Goal: Task Accomplishment & Management: Complete application form

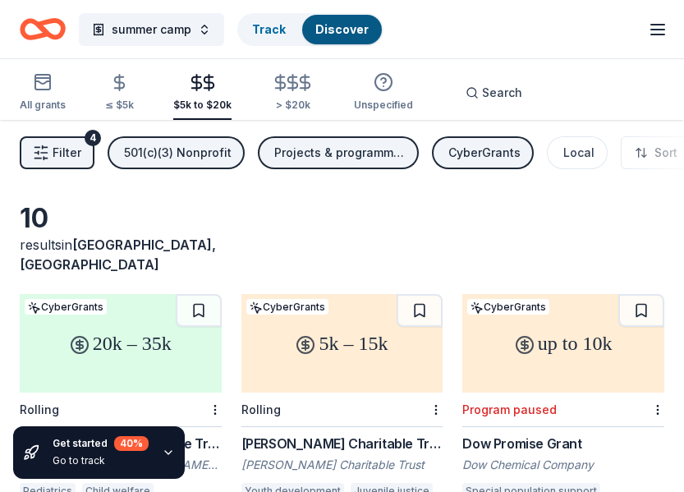
click at [656, 25] on icon "button" at bounding box center [658, 30] width 20 height 20
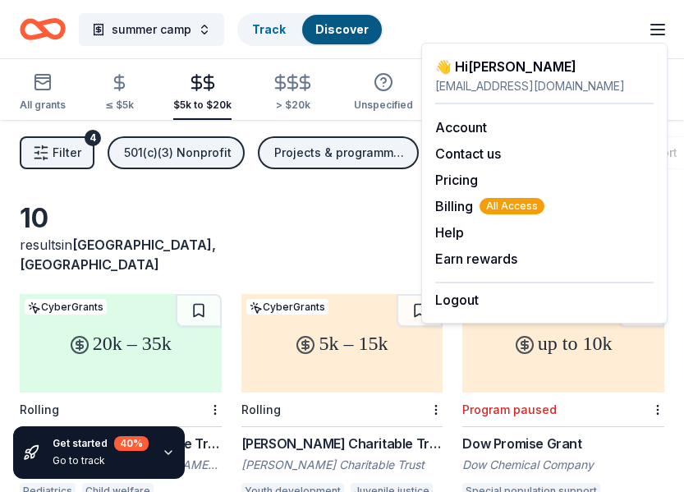
click at [35, 17] on icon "Home" at bounding box center [43, 29] width 46 height 39
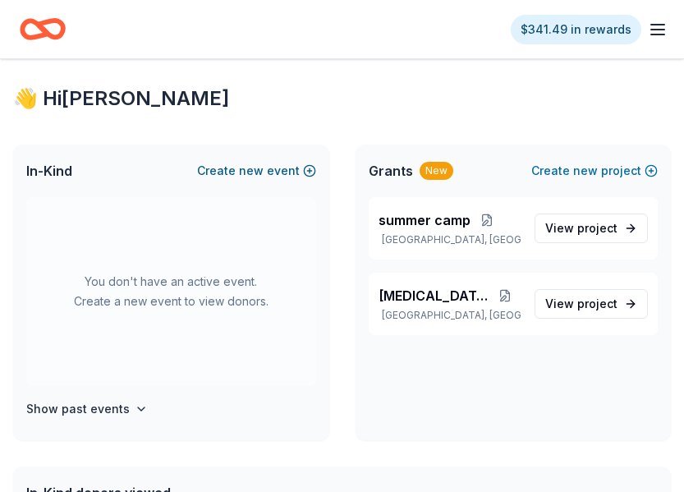
click at [238, 175] on button "Create new event" at bounding box center [256, 171] width 119 height 20
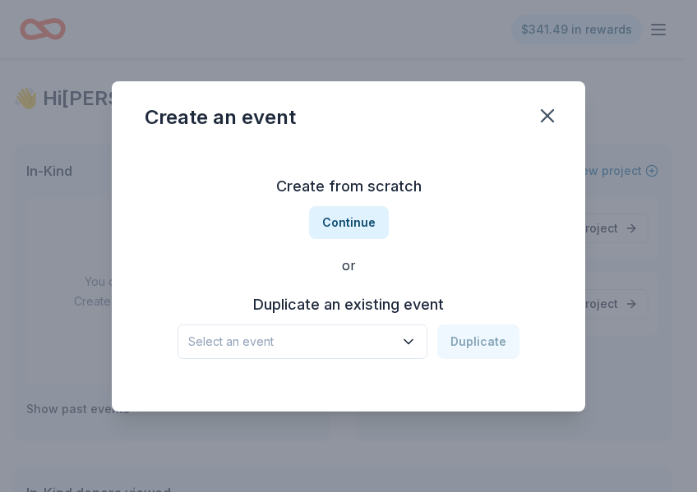
drag, startPoint x: 356, startPoint y: 232, endPoint x: 329, endPoint y: 329, distance: 99.6
click at [337, 380] on div "Create from scratch Continue or Duplicate an existing event Select an event Dup…" at bounding box center [348, 266] width 407 height 238
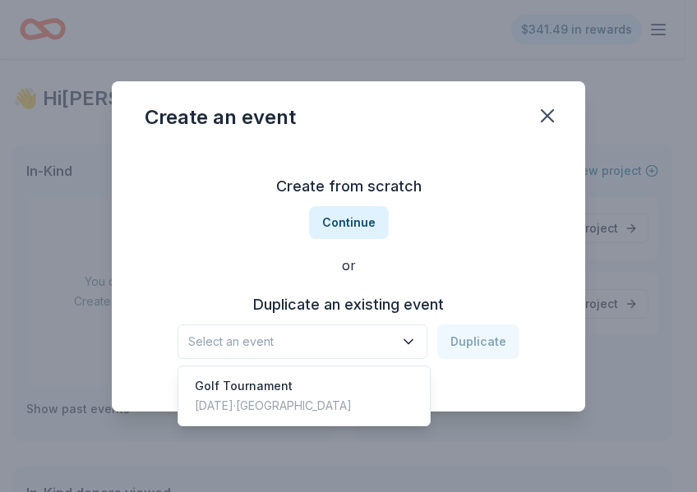
click at [323, 339] on span "Select an event" at bounding box center [290, 342] width 205 height 20
click at [297, 387] on div "Golf Tournament Nov 05, 2023 · TX" at bounding box center [304, 396] width 245 height 53
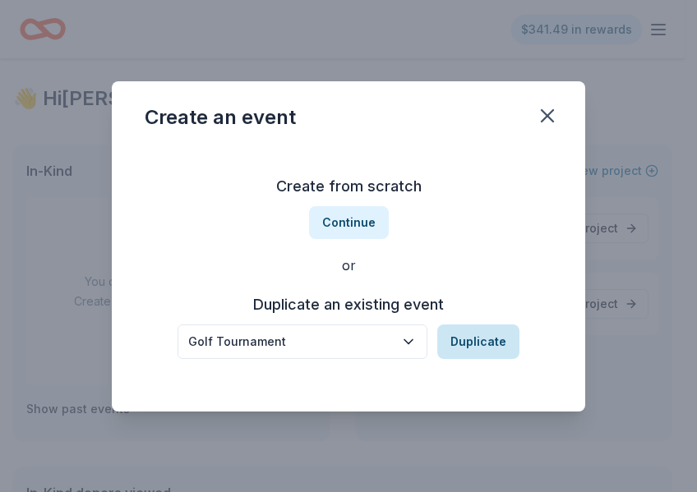
click at [485, 335] on button "Duplicate" at bounding box center [478, 341] width 82 height 35
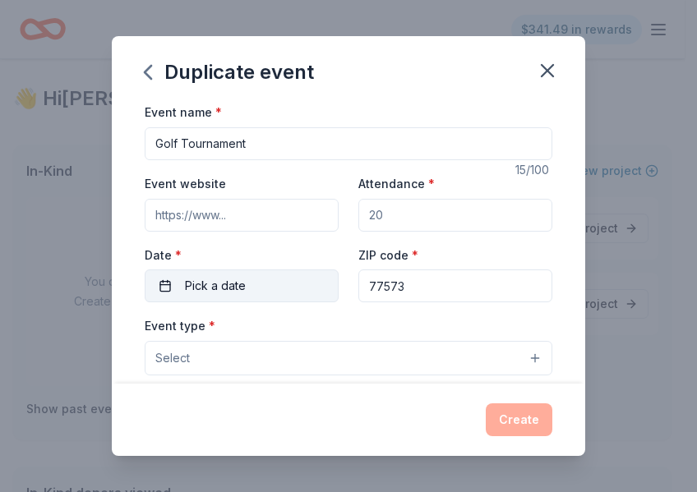
click at [283, 289] on button "Pick a date" at bounding box center [242, 285] width 194 height 33
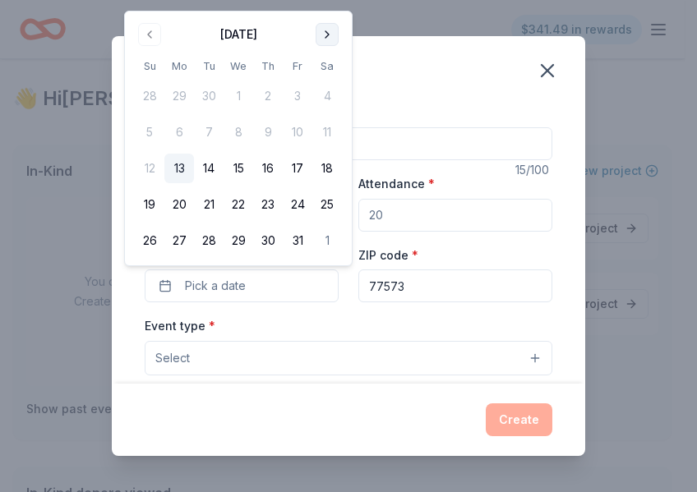
click at [325, 39] on button "Go to next month" at bounding box center [326, 34] width 23 height 23
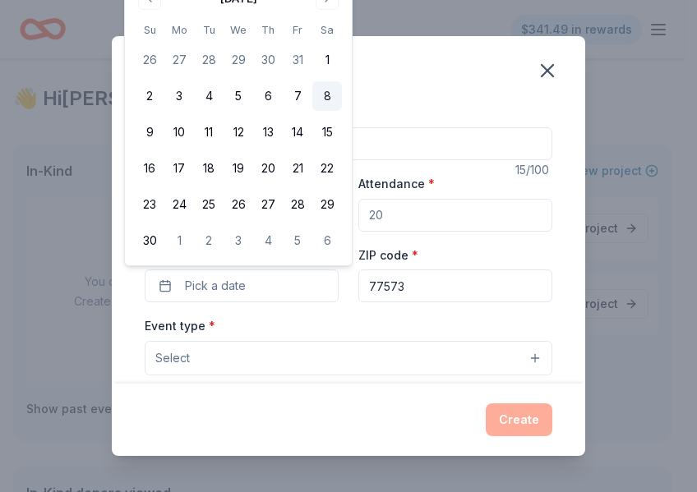
click at [326, 99] on button "8" at bounding box center [327, 96] width 30 height 30
click at [439, 82] on div "Duplicate event" at bounding box center [348, 69] width 473 height 66
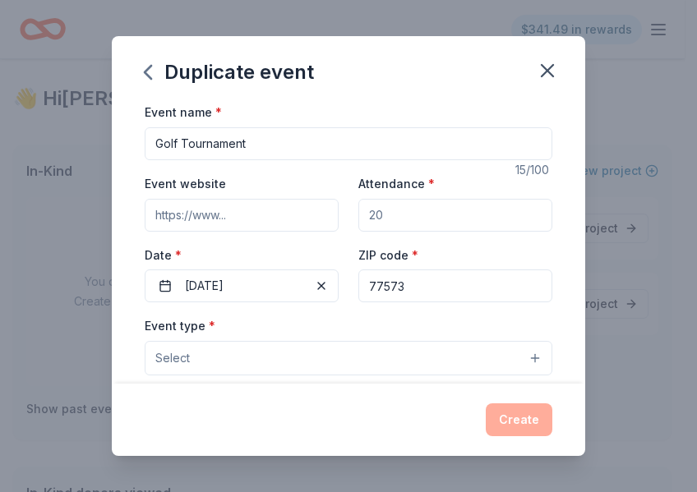
click at [278, 222] on input "Event website" at bounding box center [242, 215] width 194 height 33
drag, startPoint x: 426, startPoint y: 220, endPoint x: 357, endPoint y: 215, distance: 70.0
click at [358, 215] on input "Attendance *" at bounding box center [455, 215] width 194 height 33
type input "150"
click at [422, 348] on button "Select" at bounding box center [348, 358] width 407 height 35
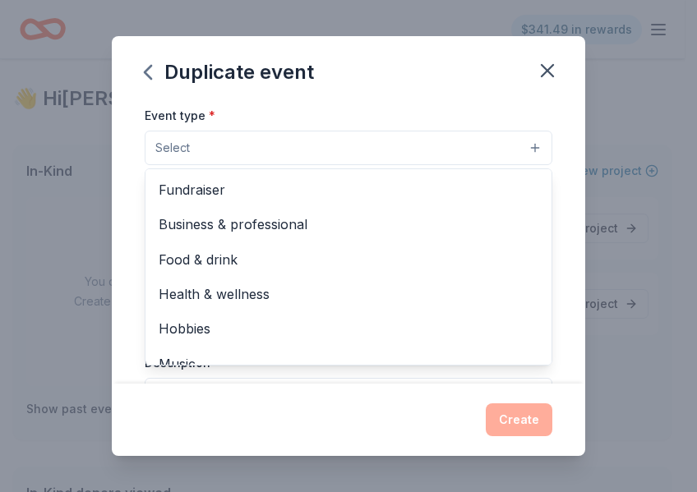
scroll to position [217, 0]
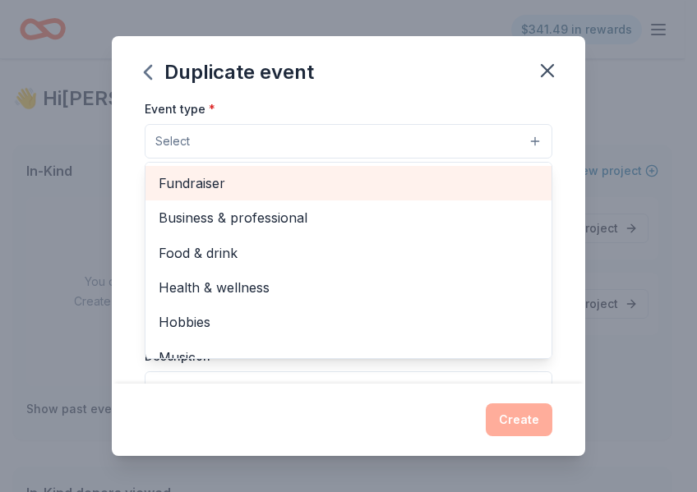
click at [413, 183] on span "Fundraiser" at bounding box center [349, 183] width 380 height 21
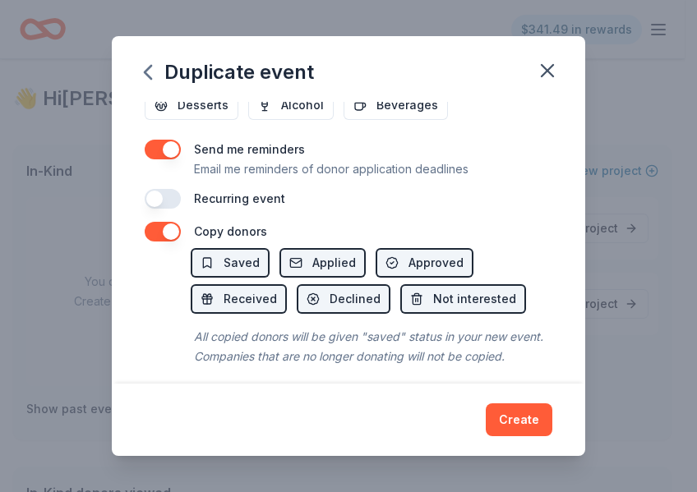
scroll to position [686, 0]
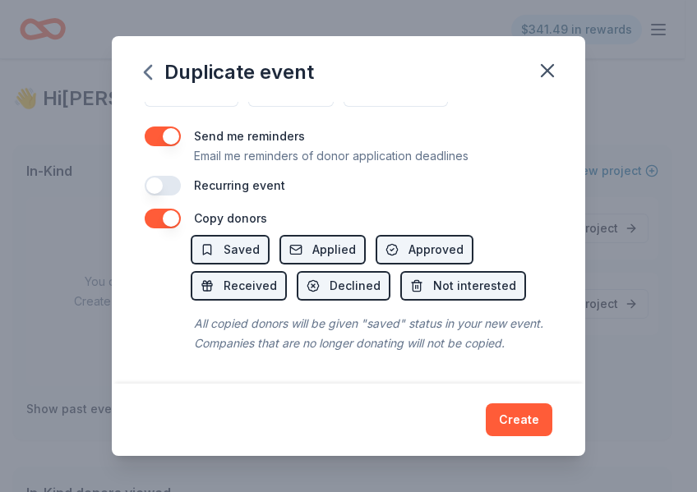
click at [518, 419] on div "Duplicate event Event name * Golf Tournament 15 /100 Event website Attendance *…" at bounding box center [348, 245] width 473 height 419
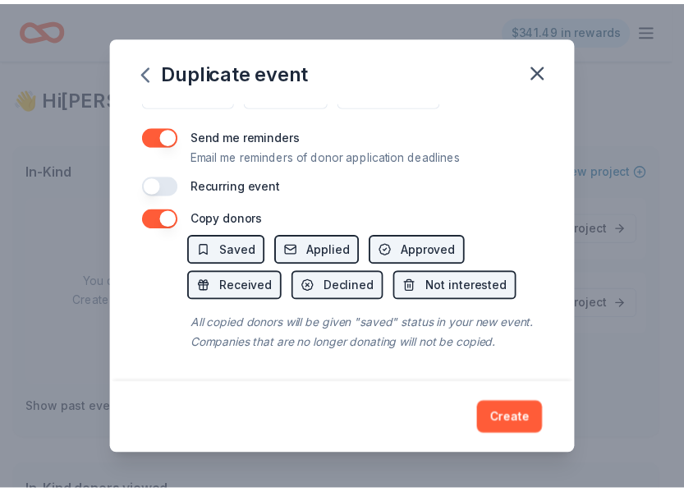
scroll to position [116, 0]
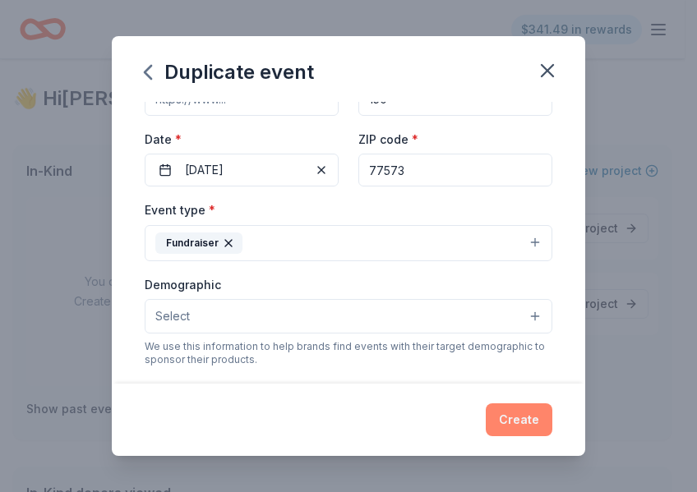
click at [519, 427] on button "Create" at bounding box center [518, 419] width 67 height 33
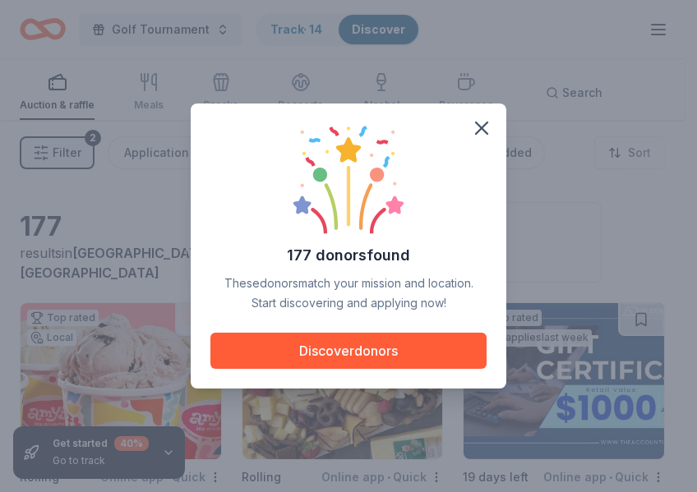
drag, startPoint x: 480, startPoint y: 124, endPoint x: 369, endPoint y: 320, distance: 224.8
click at [369, 320] on div "177 donors found These donors match your mission and location. Start discoverin…" at bounding box center [348, 246] width 315 height 285
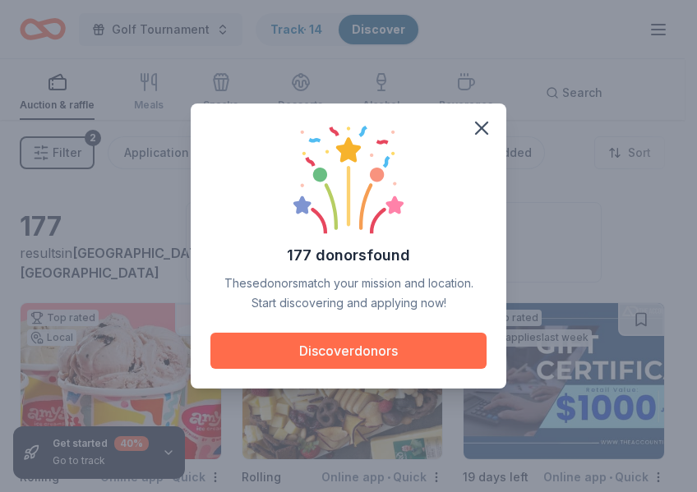
click at [358, 347] on button "Discover donors" at bounding box center [348, 351] width 276 height 36
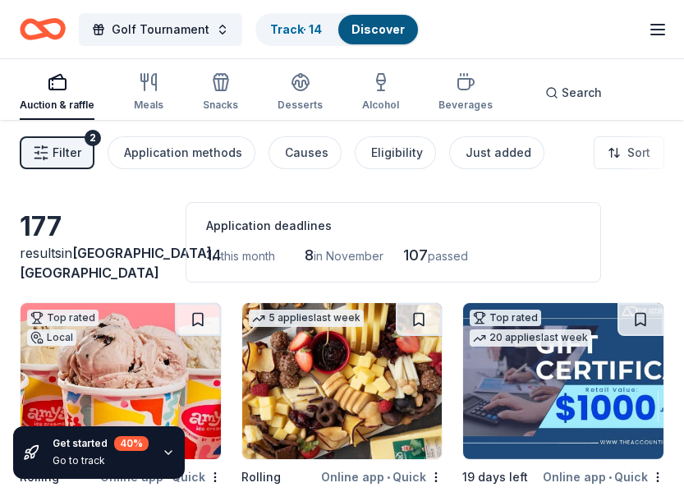
click at [642, 151] on html "Golf Tournament Track · 14 Discover $341.49 in rewards Auction & raffle Meals S…" at bounding box center [342, 246] width 684 height 492
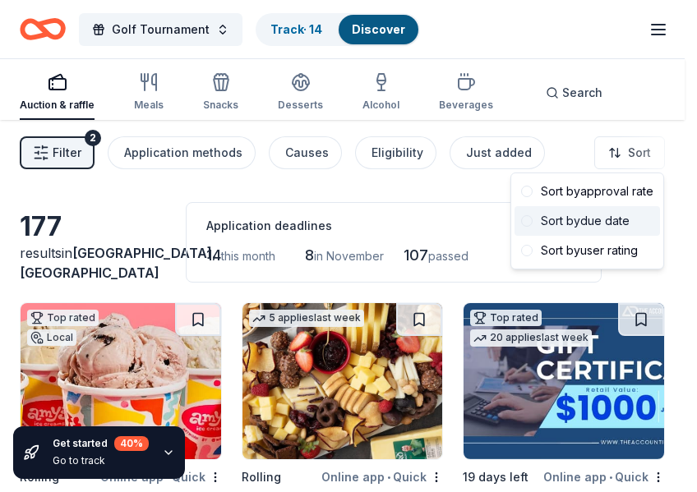
click at [587, 217] on div "Sort by due date" at bounding box center [586, 221] width 145 height 30
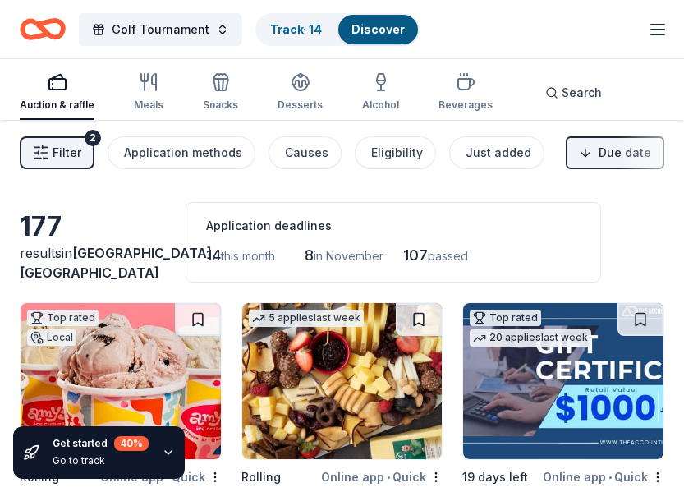
click at [76, 154] on span "Filter" at bounding box center [67, 153] width 29 height 20
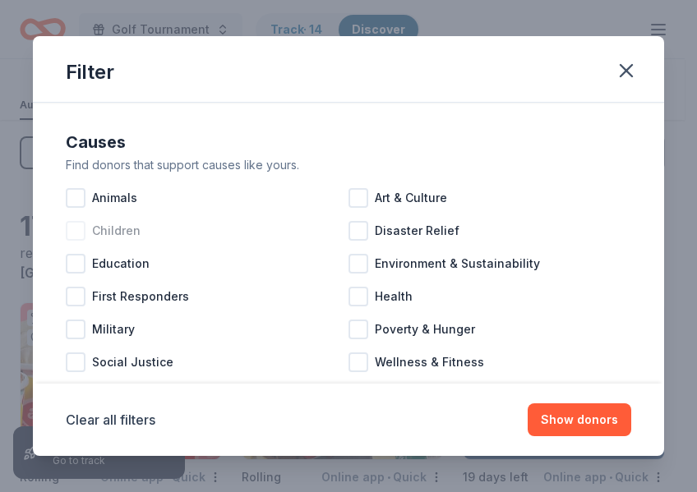
click at [87, 234] on div "Children" at bounding box center [207, 230] width 283 height 33
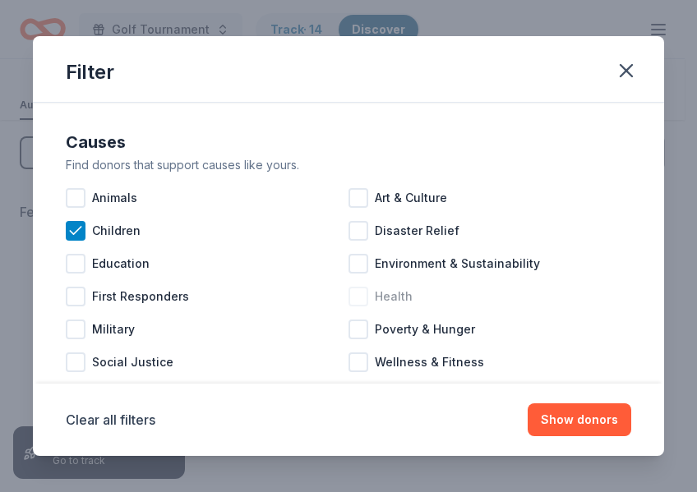
click at [381, 297] on span "Health" at bounding box center [394, 297] width 38 height 20
click at [357, 362] on div at bounding box center [358, 362] width 20 height 20
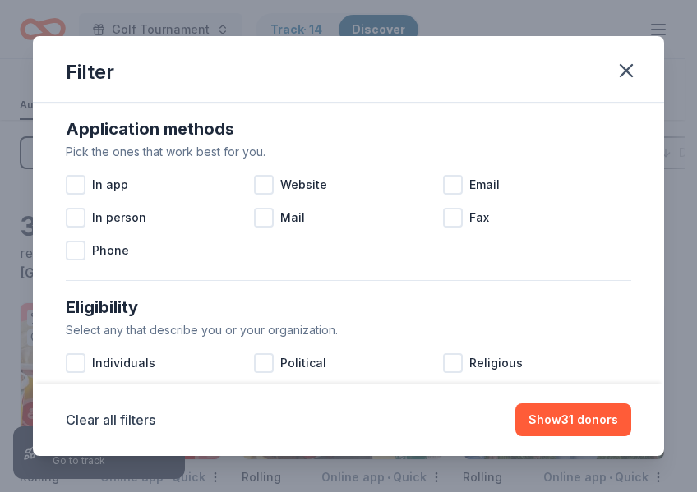
scroll to position [293, 0]
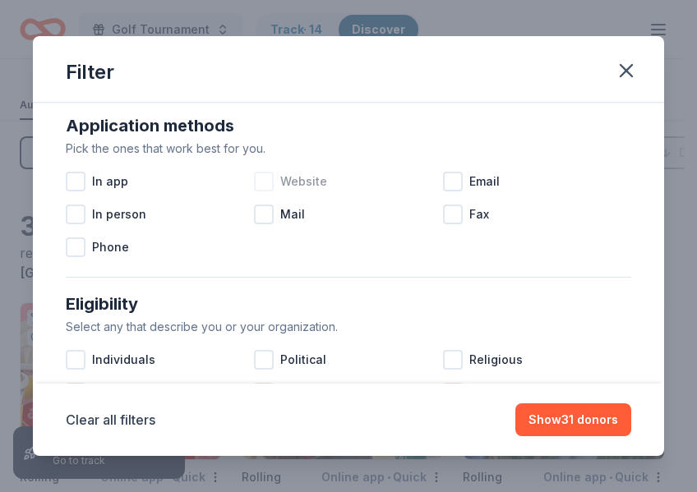
click at [264, 182] on div at bounding box center [264, 182] width 20 height 20
click at [443, 180] on div at bounding box center [453, 182] width 20 height 20
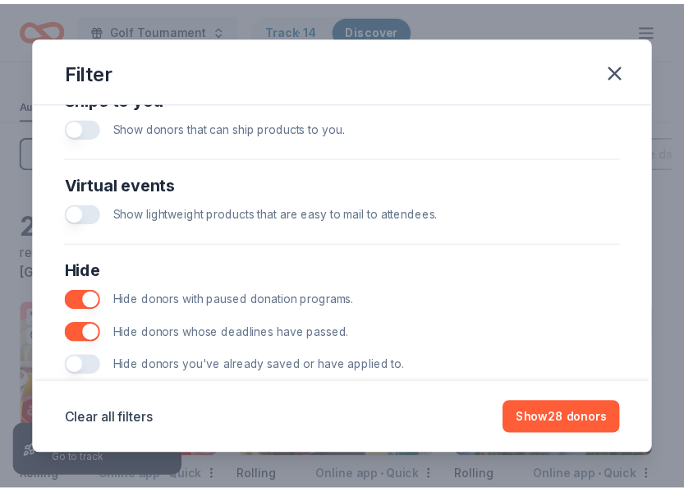
scroll to position [802, 0]
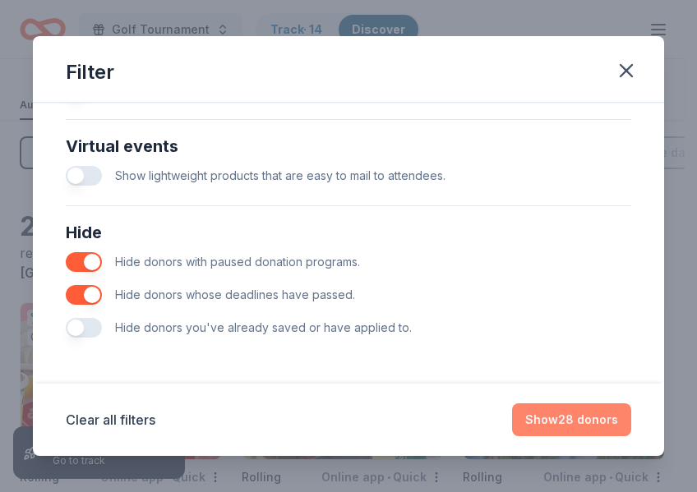
click at [565, 419] on button "Show 28 donors" at bounding box center [571, 419] width 119 height 33
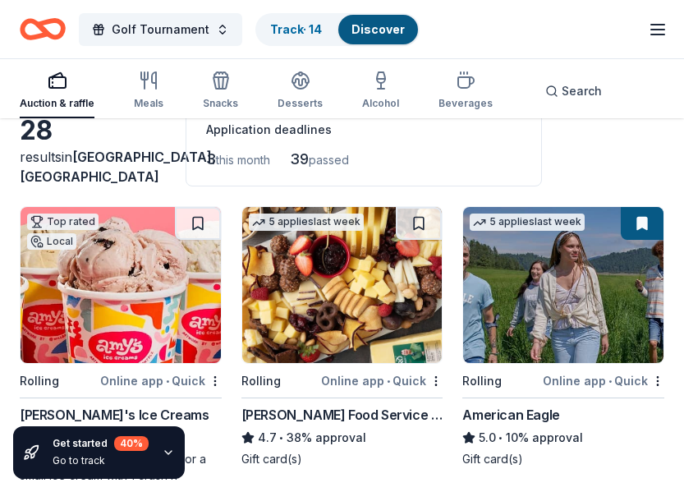
scroll to position [0, 0]
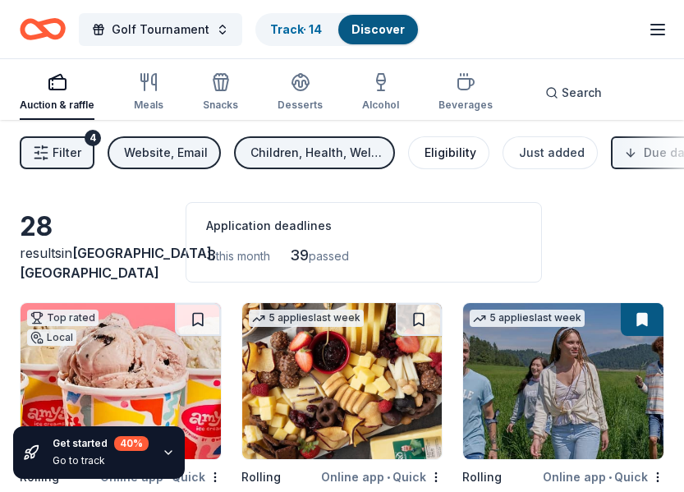
click at [444, 154] on div "Eligibility" at bounding box center [451, 153] width 52 height 20
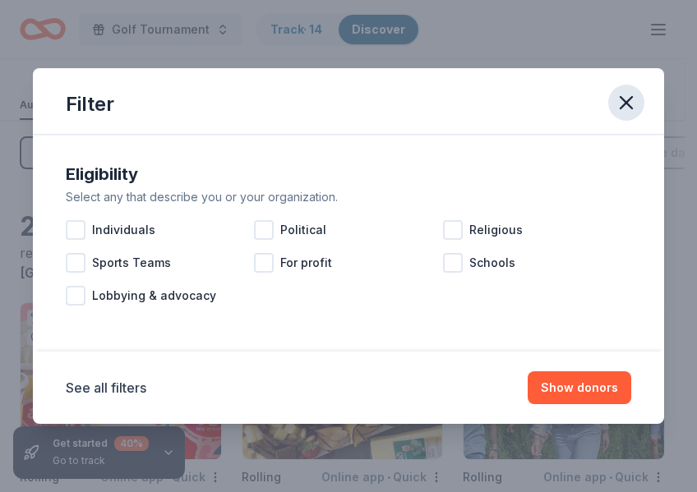
click at [625, 100] on icon "button" at bounding box center [625, 102] width 23 height 23
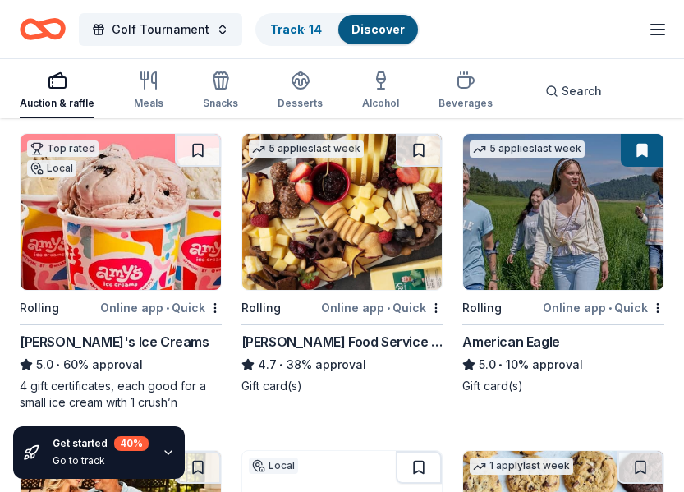
scroll to position [174, 0]
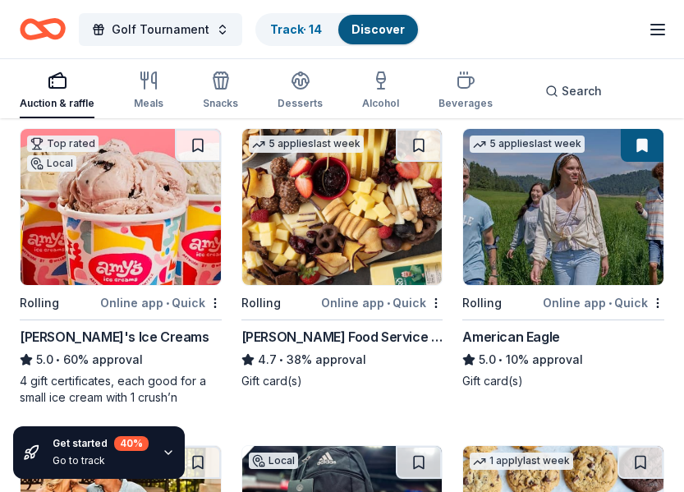
click at [119, 215] on img at bounding box center [121, 207] width 200 height 156
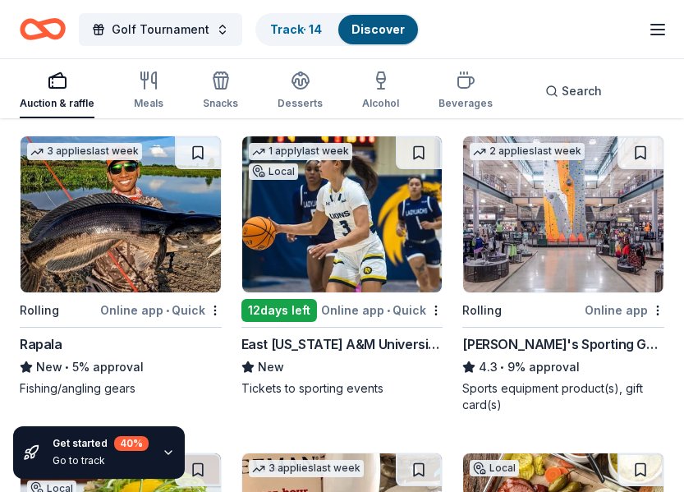
scroll to position [1113, 0]
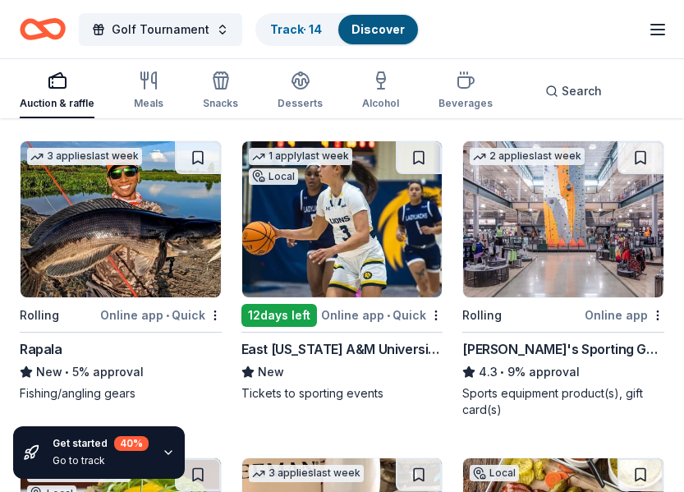
click at [527, 240] on img at bounding box center [563, 219] width 200 height 156
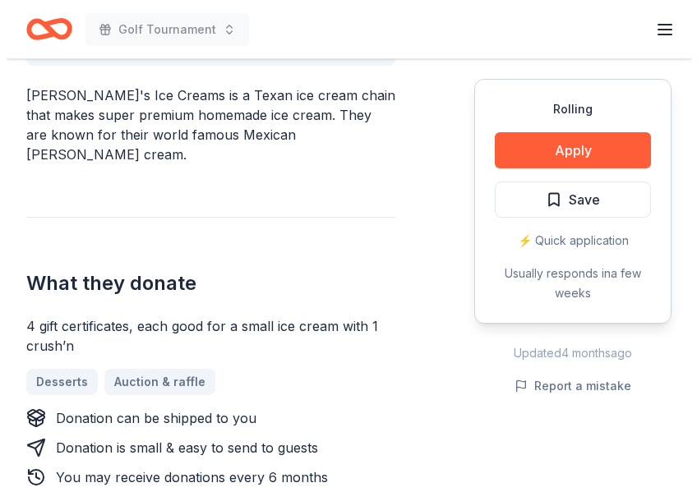
scroll to position [516, 0]
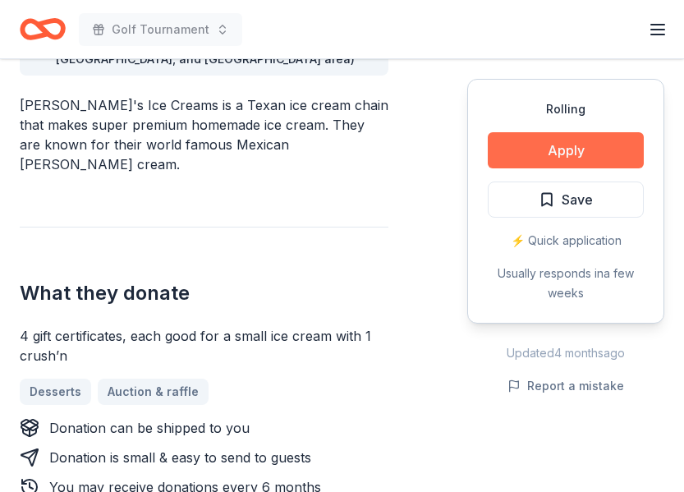
click at [589, 140] on button "Apply" at bounding box center [566, 150] width 156 height 36
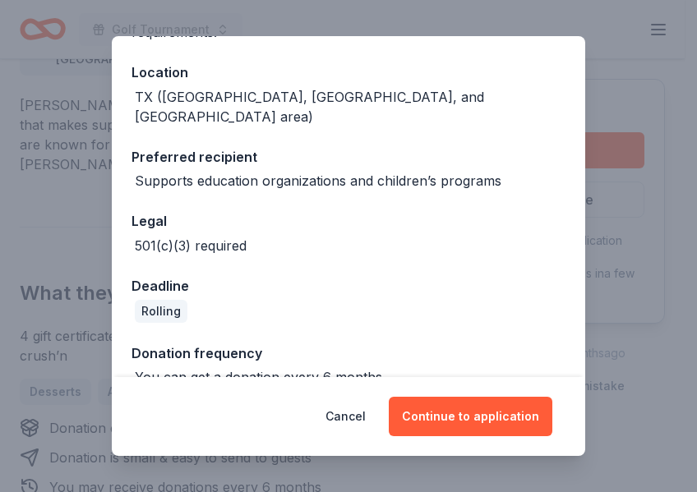
scroll to position [182, 0]
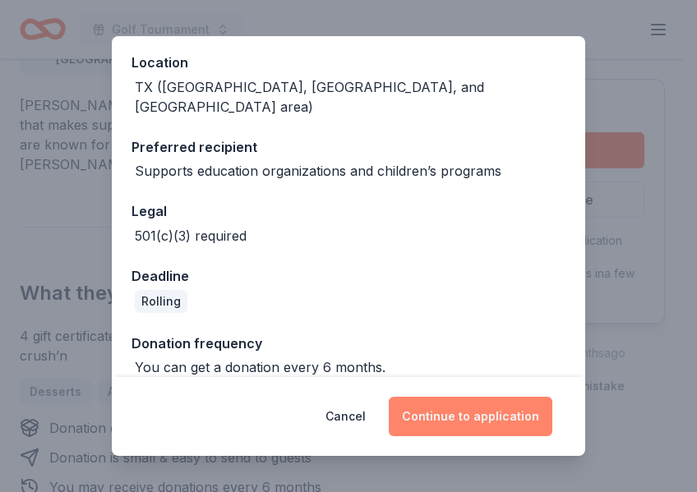
click at [485, 407] on button "Continue to application" at bounding box center [470, 416] width 163 height 39
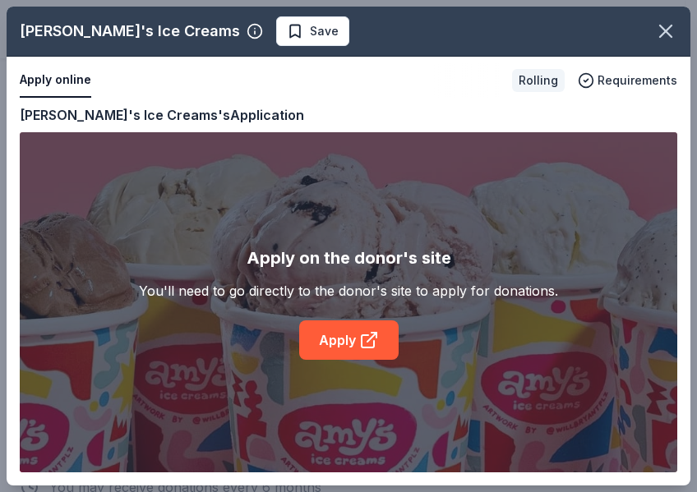
click at [357, 344] on div "[PERSON_NAME]'s Ice Creams Save Apply online Rolling Requirements Copy and past…" at bounding box center [348, 246] width 683 height 479
click at [358, 339] on div "Amy's Ice Creams Save Apply online Rolling Requirements Copy and paste your inf…" at bounding box center [348, 246] width 683 height 479
click at [400, 332] on div "Amy's Ice Creams Save Apply online Rolling Requirements Copy and paste your inf…" at bounding box center [348, 246] width 683 height 479
click at [323, 340] on div "Amy's Ice Creams Save Apply online Rolling Requirements Copy and paste your inf…" at bounding box center [348, 246] width 683 height 479
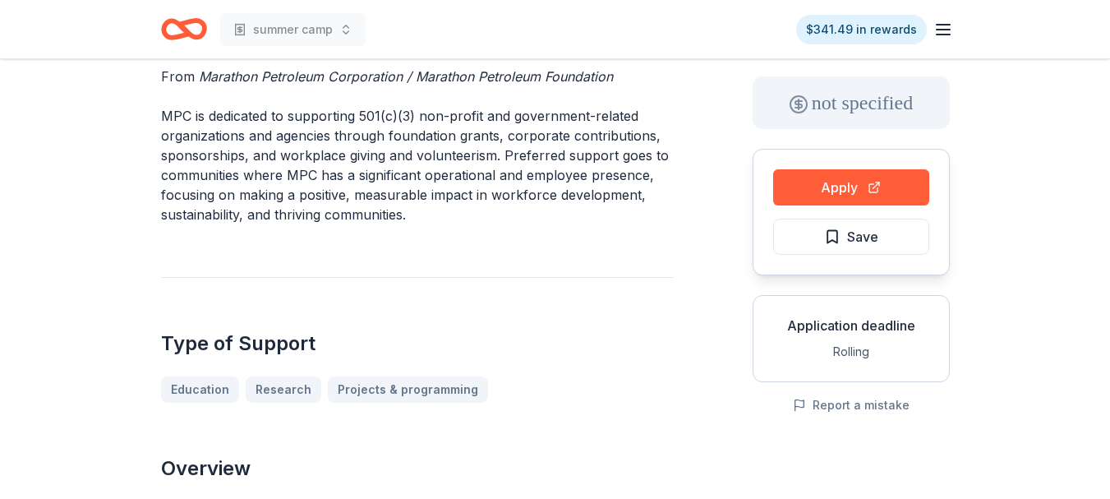
scroll to position [48, 0]
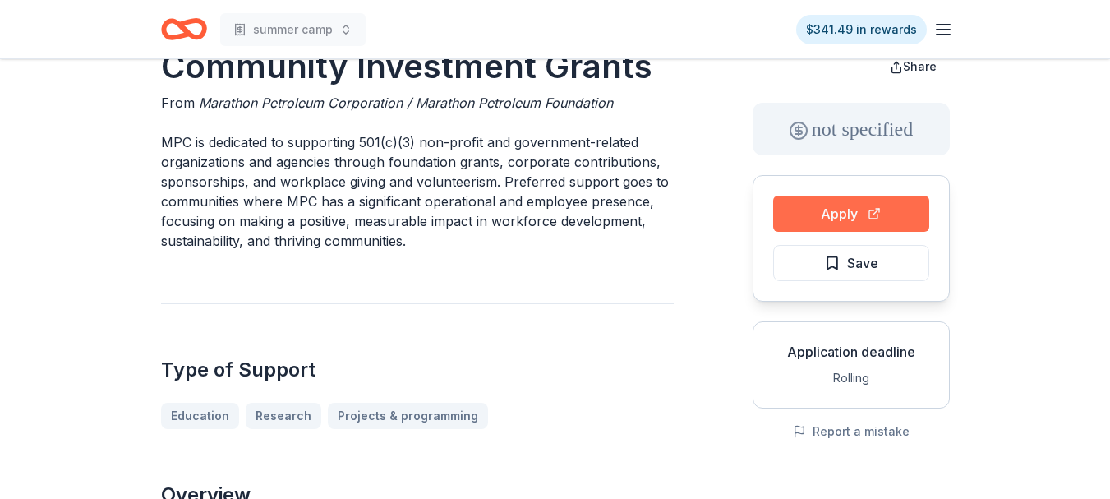
click at [792, 212] on button "Apply" at bounding box center [851, 214] width 156 height 36
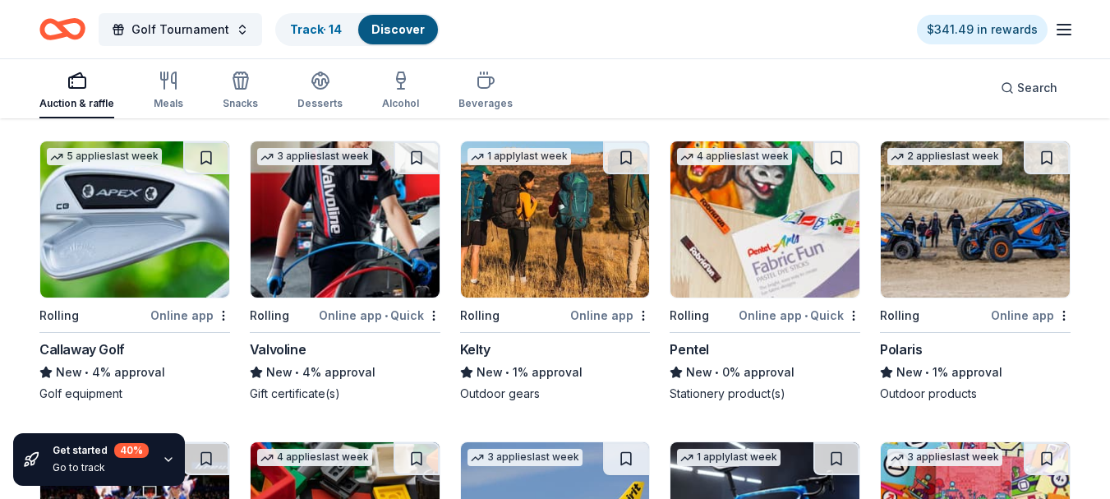
scroll to position [1113, 0]
click at [1060, 28] on icon "button" at bounding box center [1064, 30] width 20 height 20
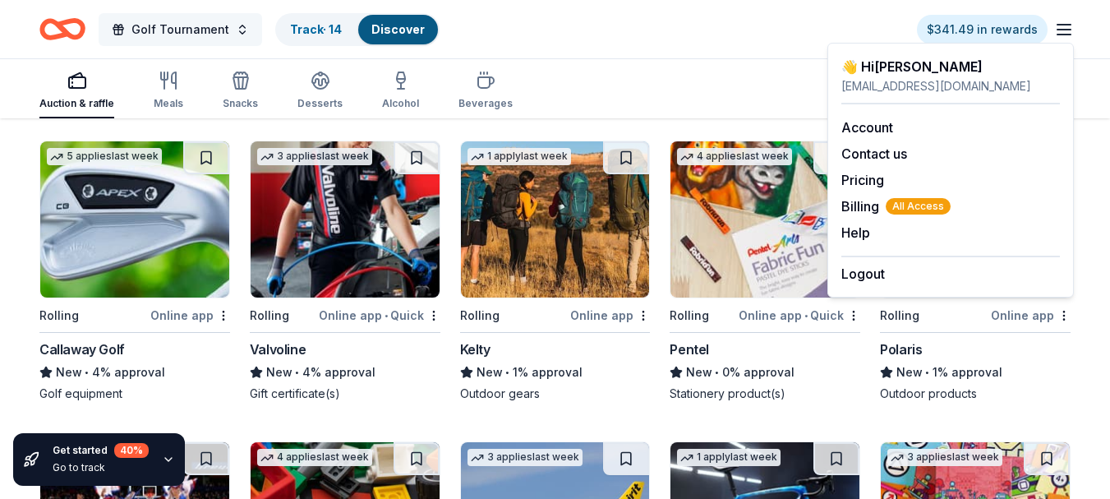
click at [233, 31] on button "Golf Tournament" at bounding box center [180, 29] width 163 height 33
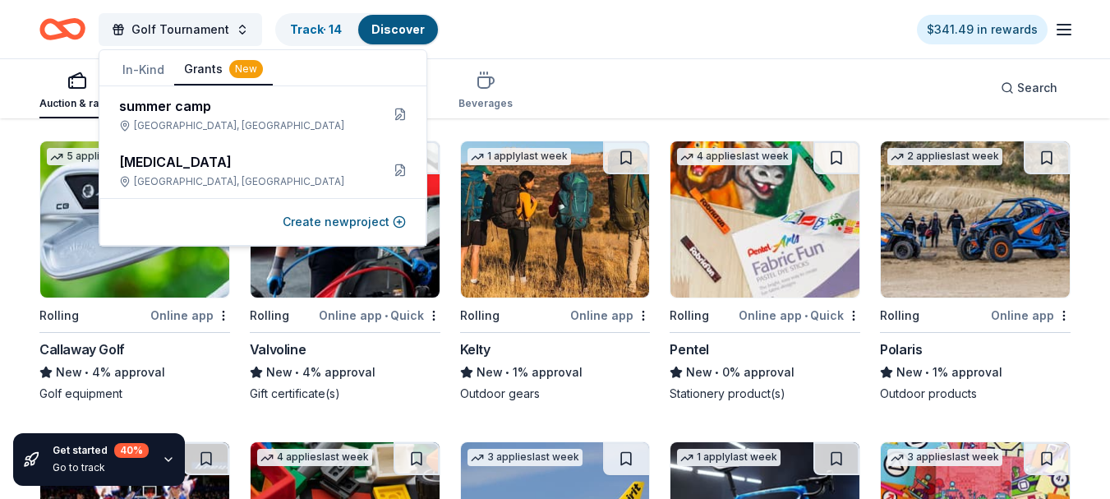
click at [199, 65] on button "Grants New" at bounding box center [223, 69] width 99 height 31
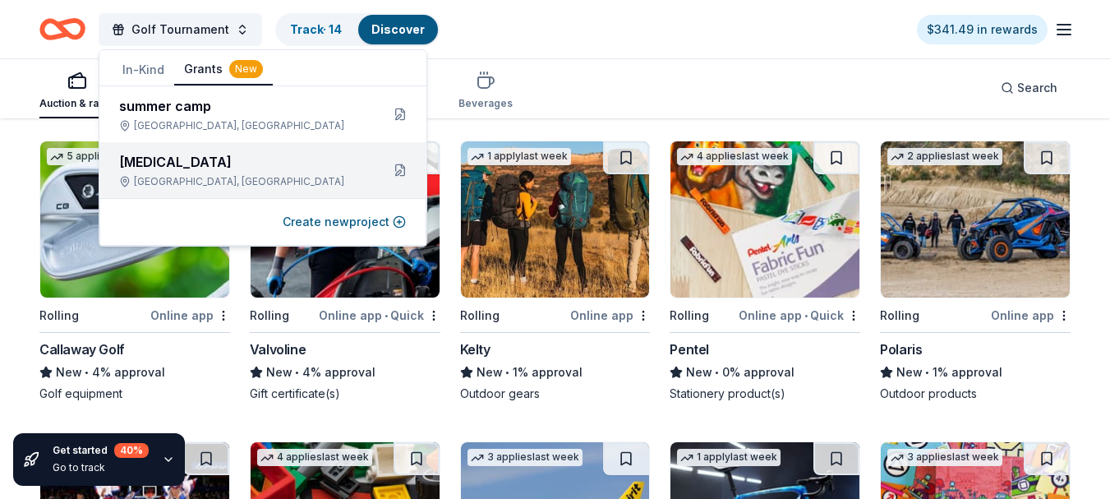
click at [223, 168] on div "[MEDICAL_DATA]" at bounding box center [243, 162] width 248 height 20
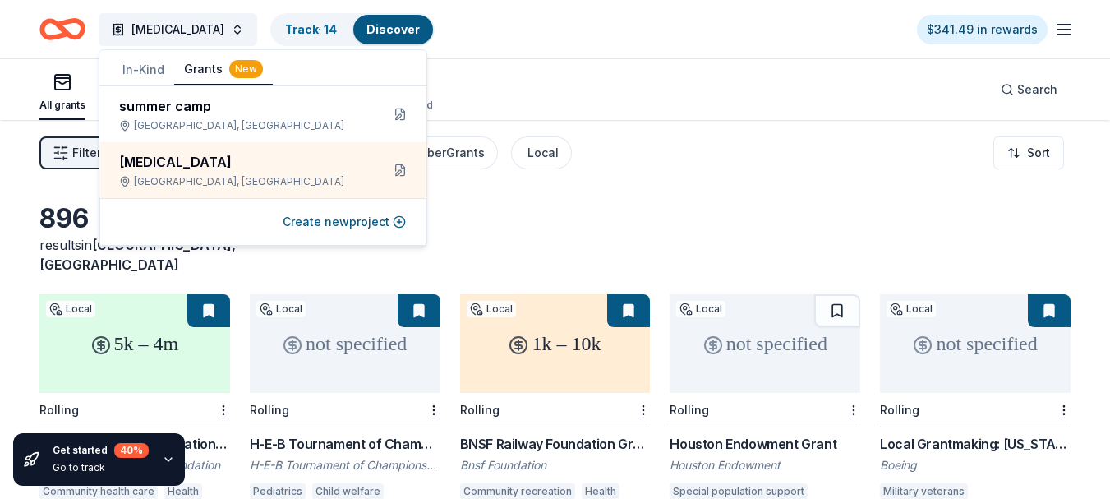
click at [529, 93] on div "All grants ≤ $5k $5k to $20k > $20k Unspecified Search" at bounding box center [554, 89] width 1031 height 61
